Goal: Task Accomplishment & Management: Use online tool/utility

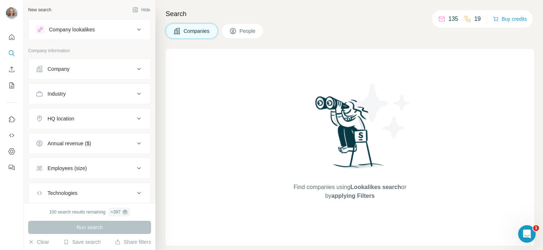
click at [253, 28] on span "People" at bounding box center [247, 30] width 17 height 7
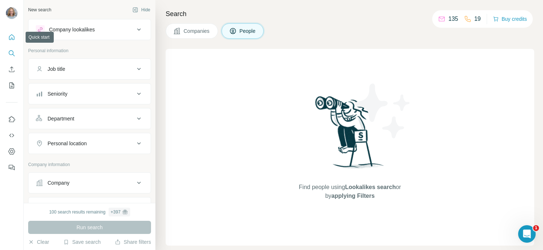
click at [13, 38] on icon "Quick start" at bounding box center [11, 37] width 7 height 7
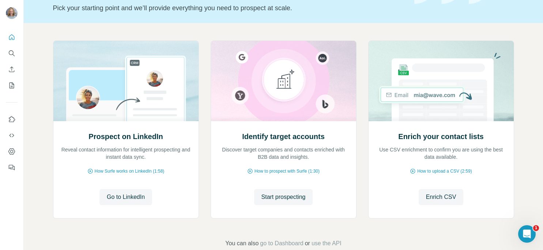
scroll to position [65, 0]
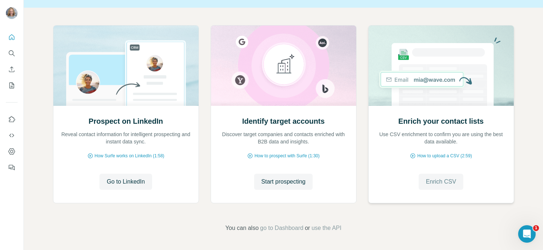
click at [438, 177] on button "Enrich CSV" at bounding box center [440, 182] width 45 height 16
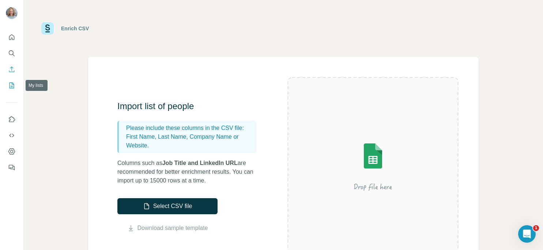
click at [14, 85] on icon "My lists" at bounding box center [13, 85] width 4 height 5
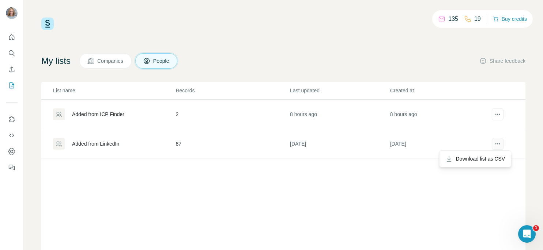
click at [494, 147] on icon "actions" at bounding box center [497, 143] width 7 height 7
click at [117, 141] on div "Added from LinkedIn" at bounding box center [95, 143] width 47 height 7
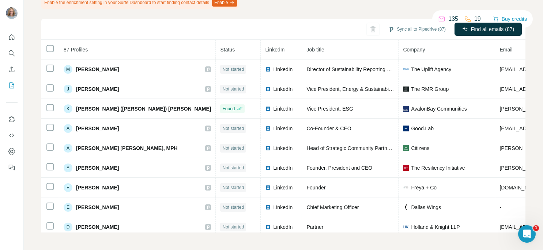
scroll to position [79, 0]
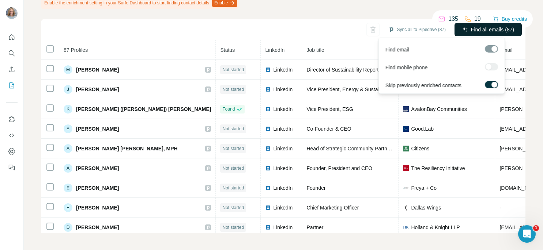
click at [501, 30] on span "Find all emails (87)" at bounding box center [492, 29] width 43 height 7
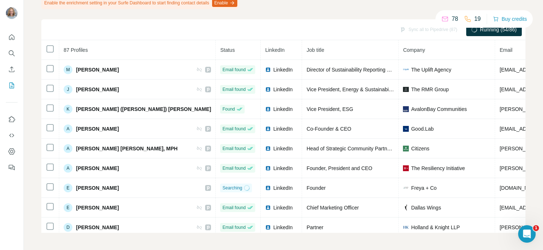
click at [237, 3] on button "Enable" at bounding box center [224, 3] width 25 height 8
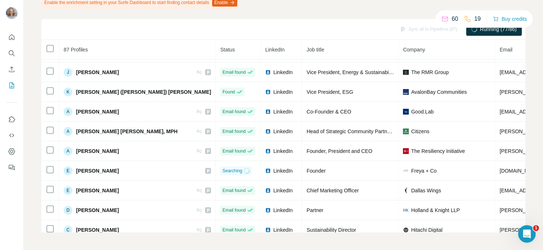
scroll to position [0, 0]
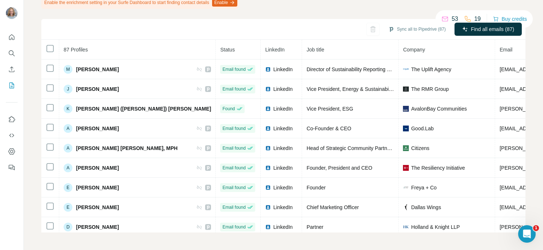
click at [533, 122] on div "My lists / Added from LinkedIn 53 19 Buy credits Added from LinkedIn Enrichment…" at bounding box center [283, 125] width 519 height 250
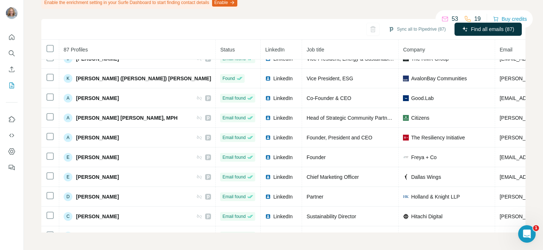
scroll to position [31, 0]
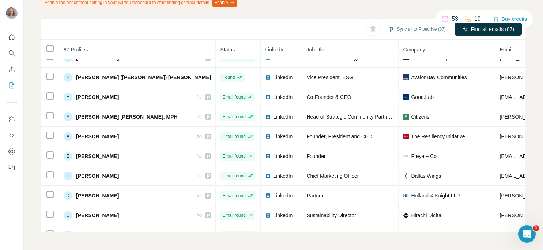
click at [48, 53] on th at bounding box center [50, 50] width 18 height 20
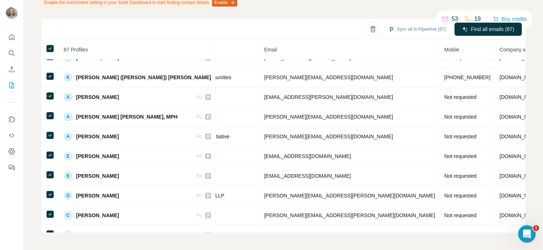
scroll to position [31, 246]
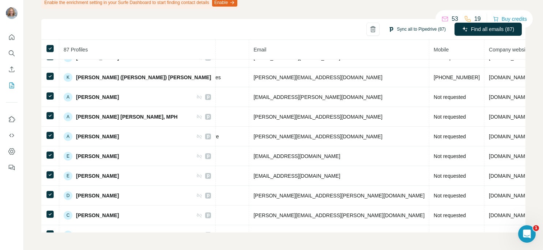
click at [425, 28] on button "Sync all to Pipedrive (87)" at bounding box center [417, 29] width 68 height 11
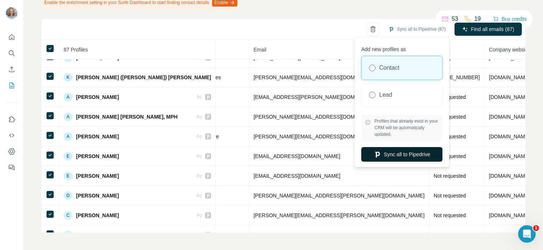
click at [420, 156] on button "Sync all to Pipedrive" at bounding box center [401, 154] width 81 height 15
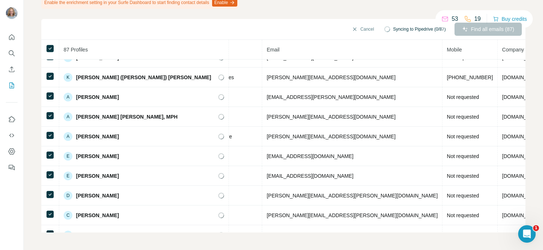
scroll to position [31, 237]
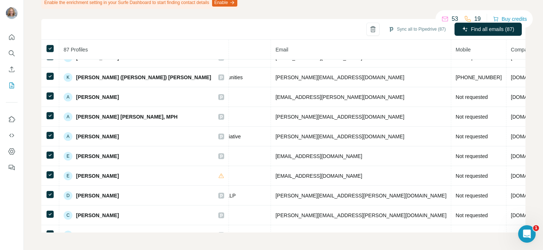
click at [530, 45] on div "My lists / Added from LinkedIn 53 19 Buy credits Added from LinkedIn Enrichment…" at bounding box center [283, 125] width 519 height 250
click at [12, 37] on icon "Quick start" at bounding box center [11, 37] width 7 height 7
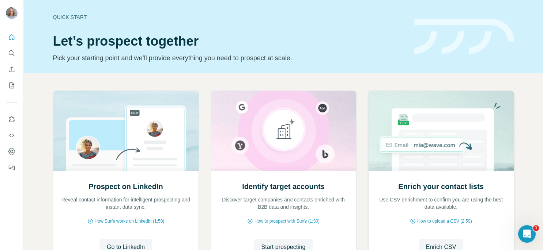
click at [460, 155] on img at bounding box center [441, 131] width 146 height 80
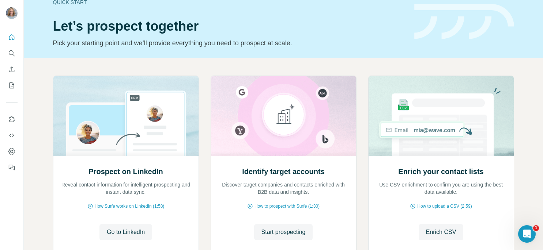
scroll to position [16, 0]
click at [281, 232] on span "Start prospecting" at bounding box center [283, 231] width 44 height 9
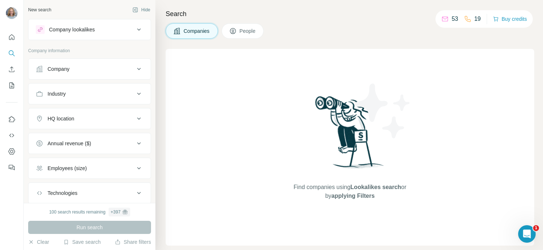
click at [244, 30] on span "People" at bounding box center [247, 30] width 17 height 7
